Goal: Ask a question

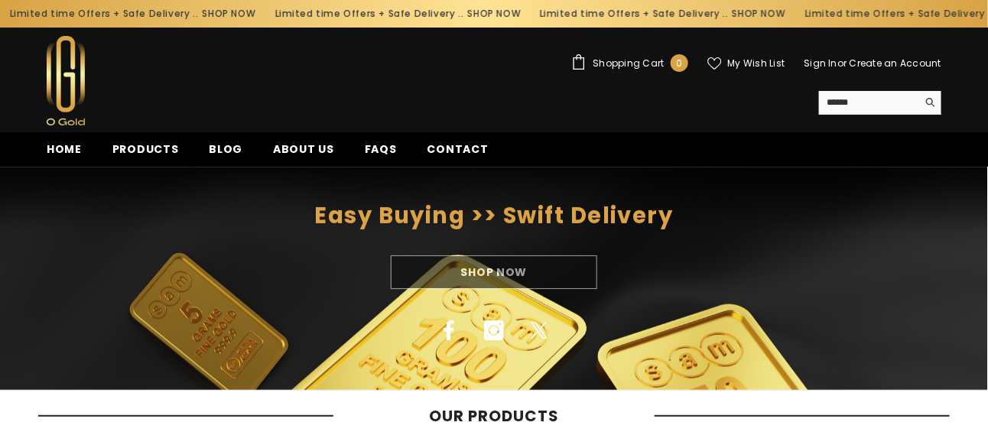
scroll to position [153, 0]
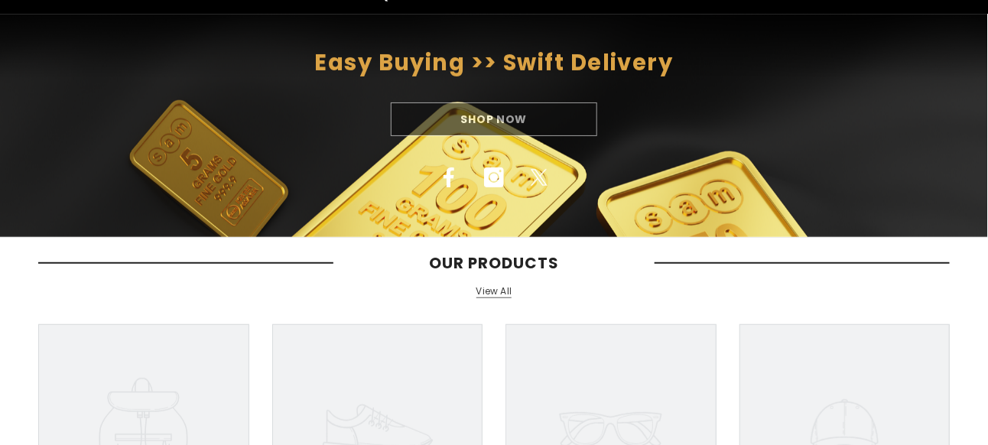
click at [512, 128] on div "Shop Now" at bounding box center [494, 119] width 988 height 34
click at [508, 115] on div "Shop Now" at bounding box center [494, 119] width 988 height 34
click at [478, 122] on div "Shop Now" at bounding box center [494, 119] width 988 height 34
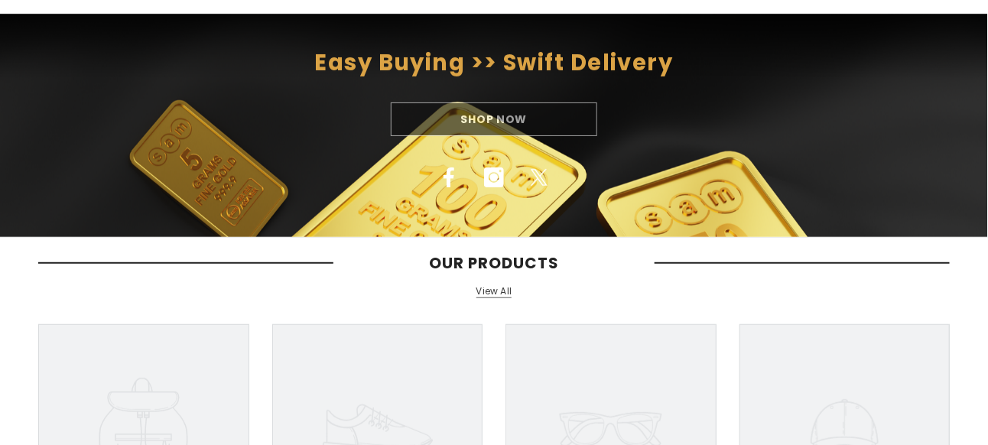
scroll to position [459, 0]
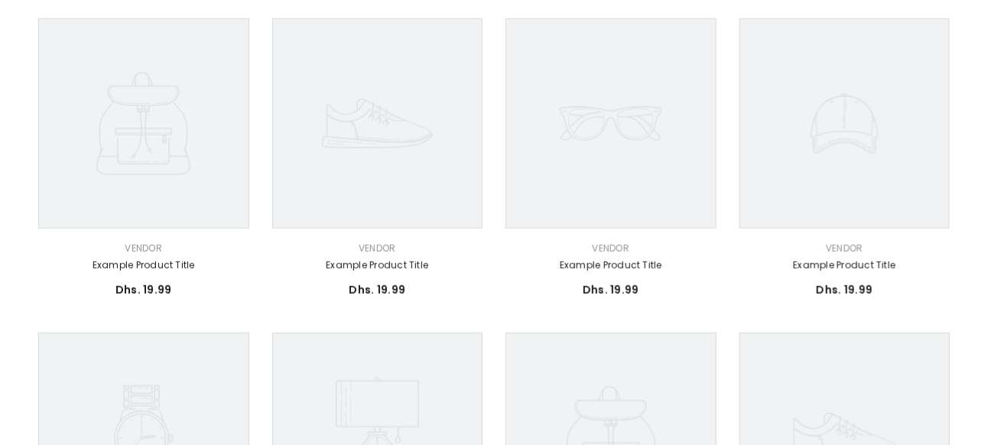
drag, startPoint x: 48, startPoint y: 228, endPoint x: 48, endPoint y: 105, distance: 122.3
click at [47, 135] on div "Vendor: Vendor Example product title Dhs. 19.99 Dhs. 19.99 Unit price / per" at bounding box center [143, 163] width 211 height 291
click at [73, 83] on icon at bounding box center [143, 123] width 211 height 211
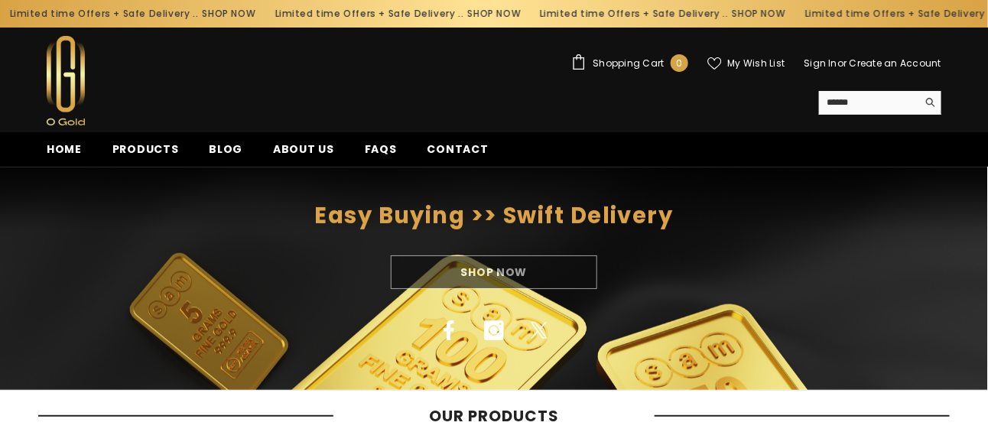
click at [510, 271] on div "Shop Now" at bounding box center [494, 272] width 988 height 34
click at [387, 143] on link "FAQs" at bounding box center [380, 154] width 63 height 26
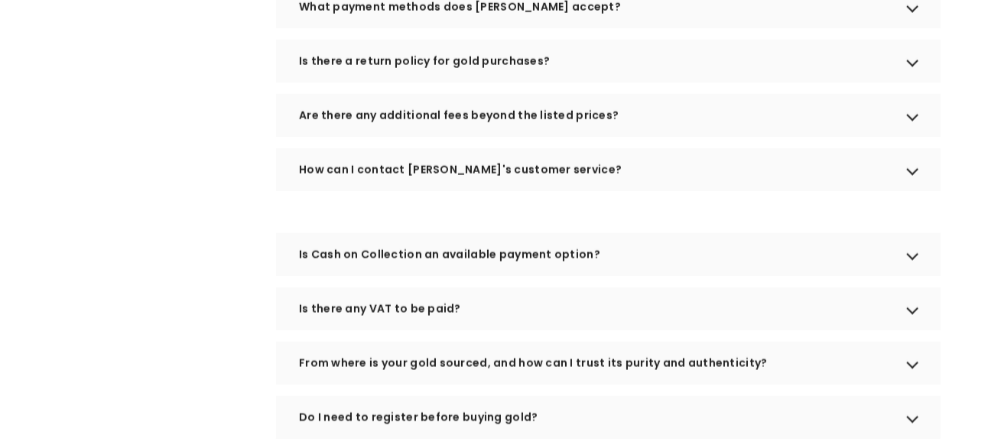
scroll to position [841, 0]
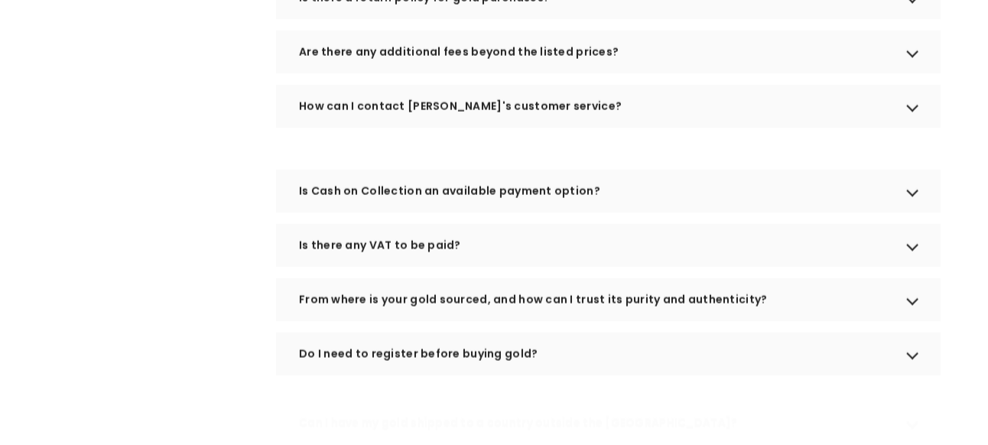
click at [450, 126] on div "How can I contact OGOLD's customer service?" at bounding box center [608, 106] width 665 height 43
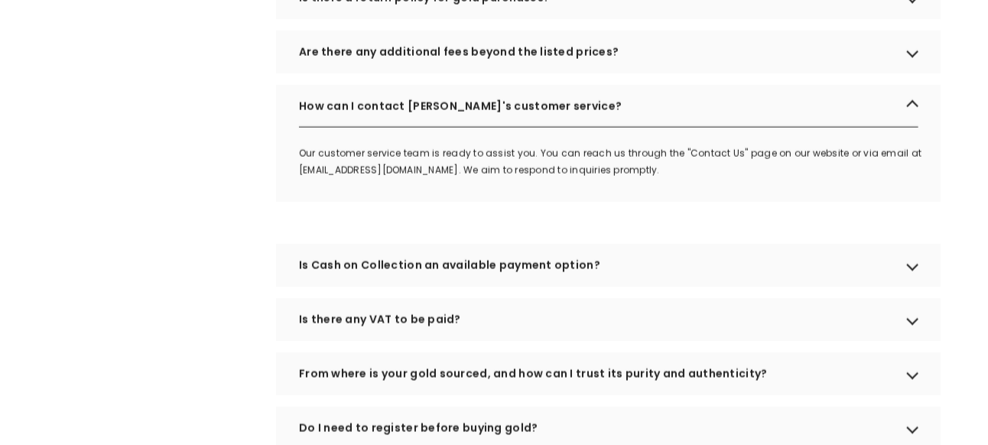
click at [457, 265] on div "Is Cash on Collection an available payment option?" at bounding box center [608, 265] width 665 height 43
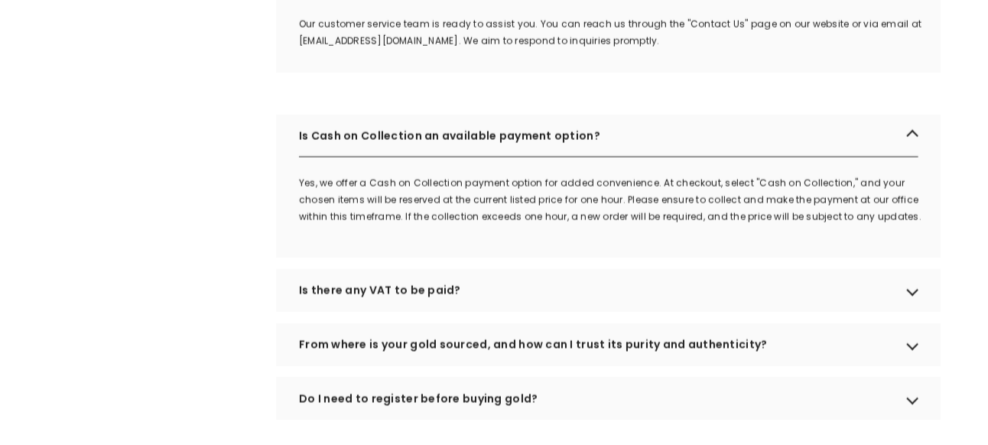
scroll to position [994, 0]
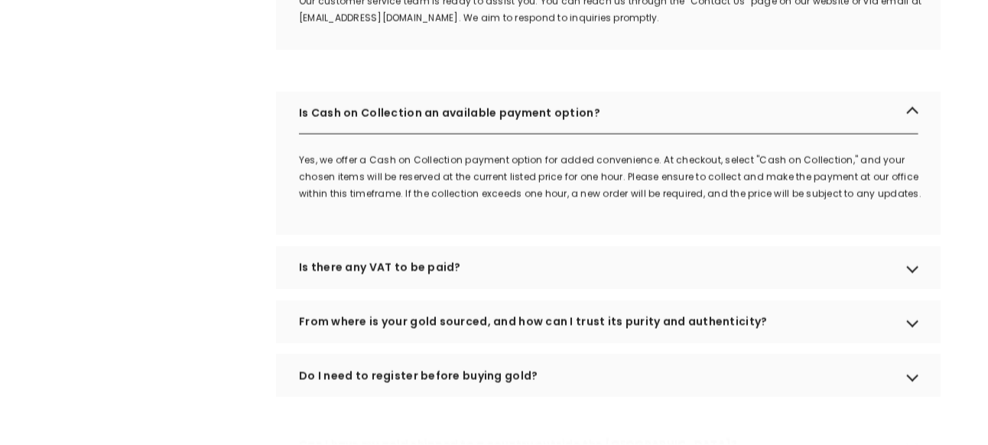
click at [413, 284] on div "Is there any VAT to be paid?" at bounding box center [608, 266] width 665 height 43
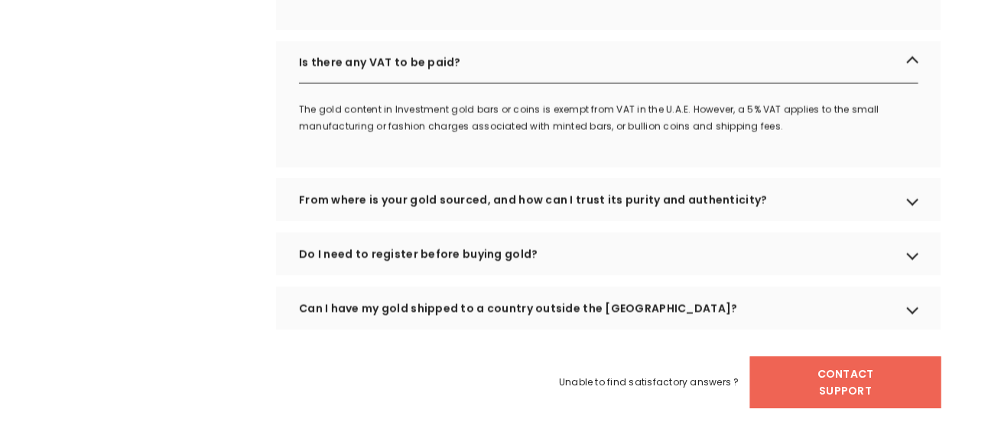
scroll to position [1223, 0]
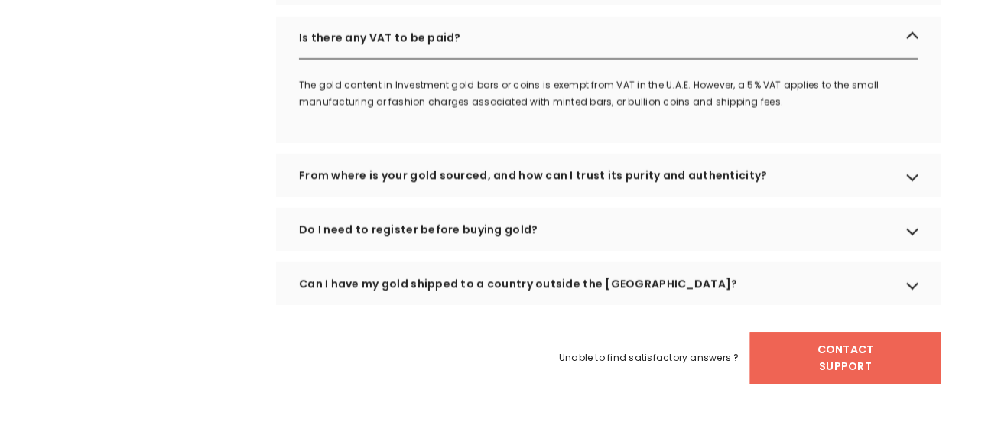
click at [749, 376] on div "Unable to find satisfactory answers ? Contact Support" at bounding box center [494, 358] width 894 height 52
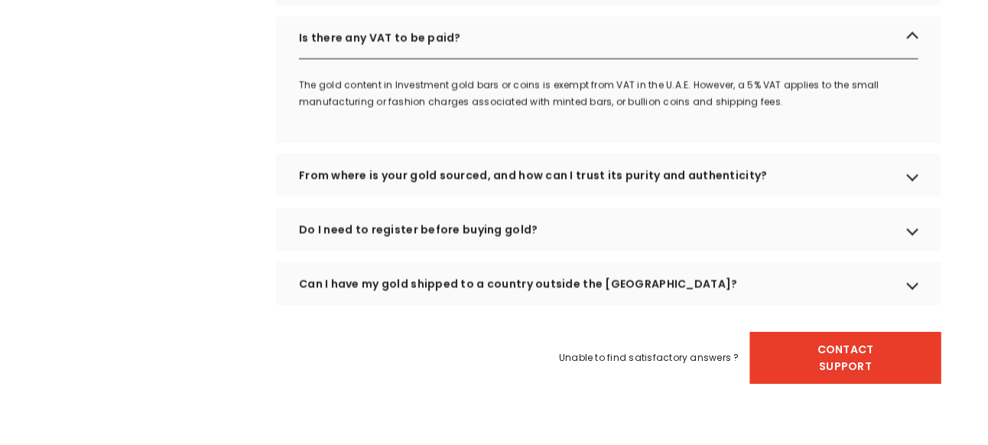
click at [768, 376] on link "Contact Support" at bounding box center [845, 358] width 191 height 52
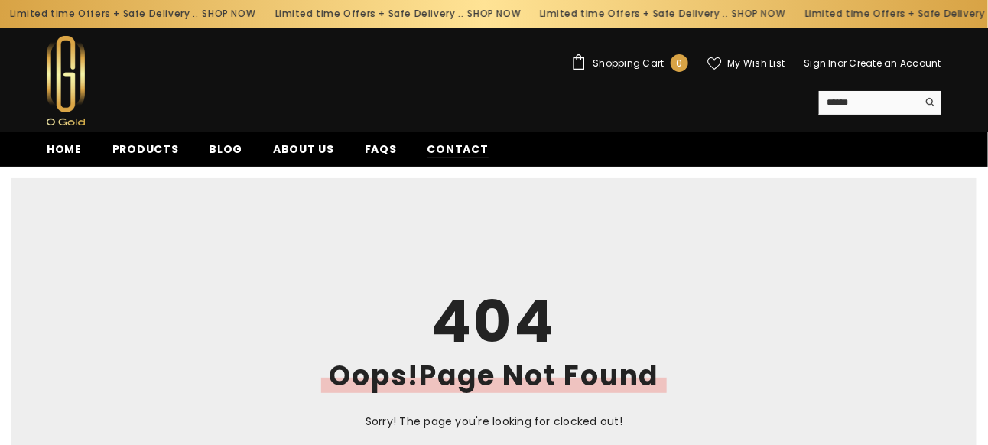
click at [464, 146] on span "Contact" at bounding box center [457, 149] width 61 height 16
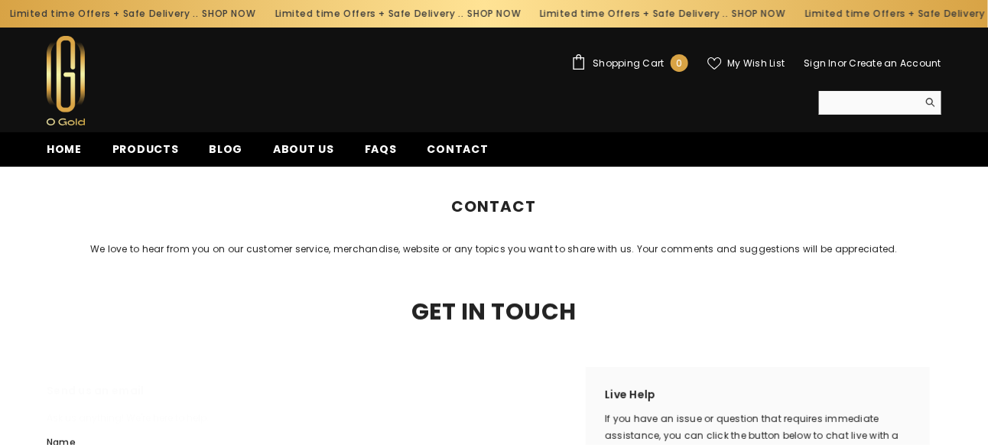
click at [865, 102] on input "Search" at bounding box center [868, 102] width 99 height 23
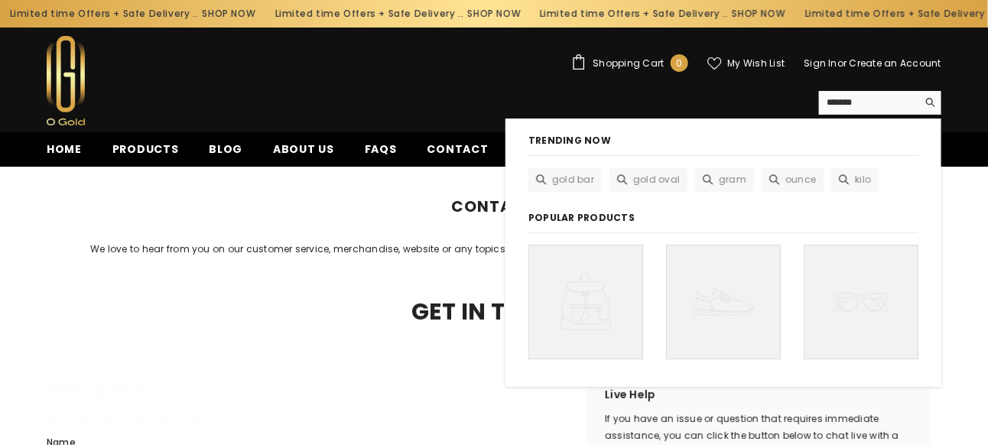
type input "*******"
click at [917, 91] on button "Search" at bounding box center [929, 102] width 24 height 23
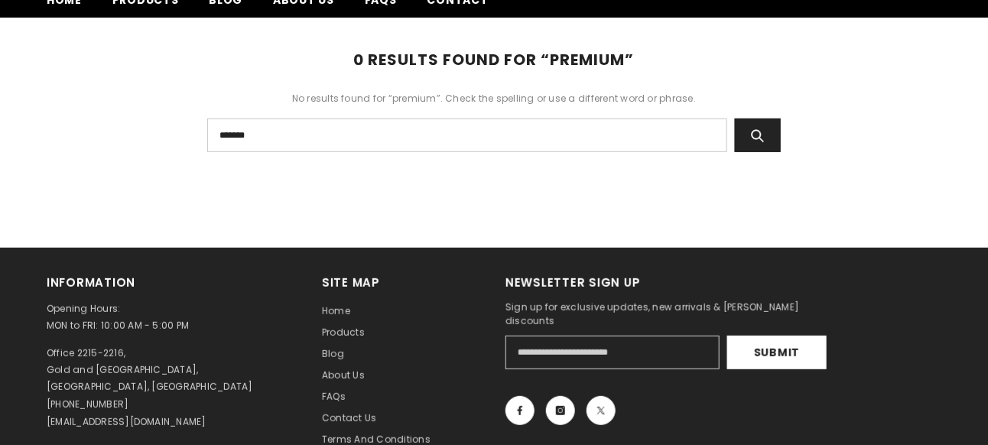
scroll to position [153, 0]
